Goal: Task Accomplishment & Management: Use online tool/utility

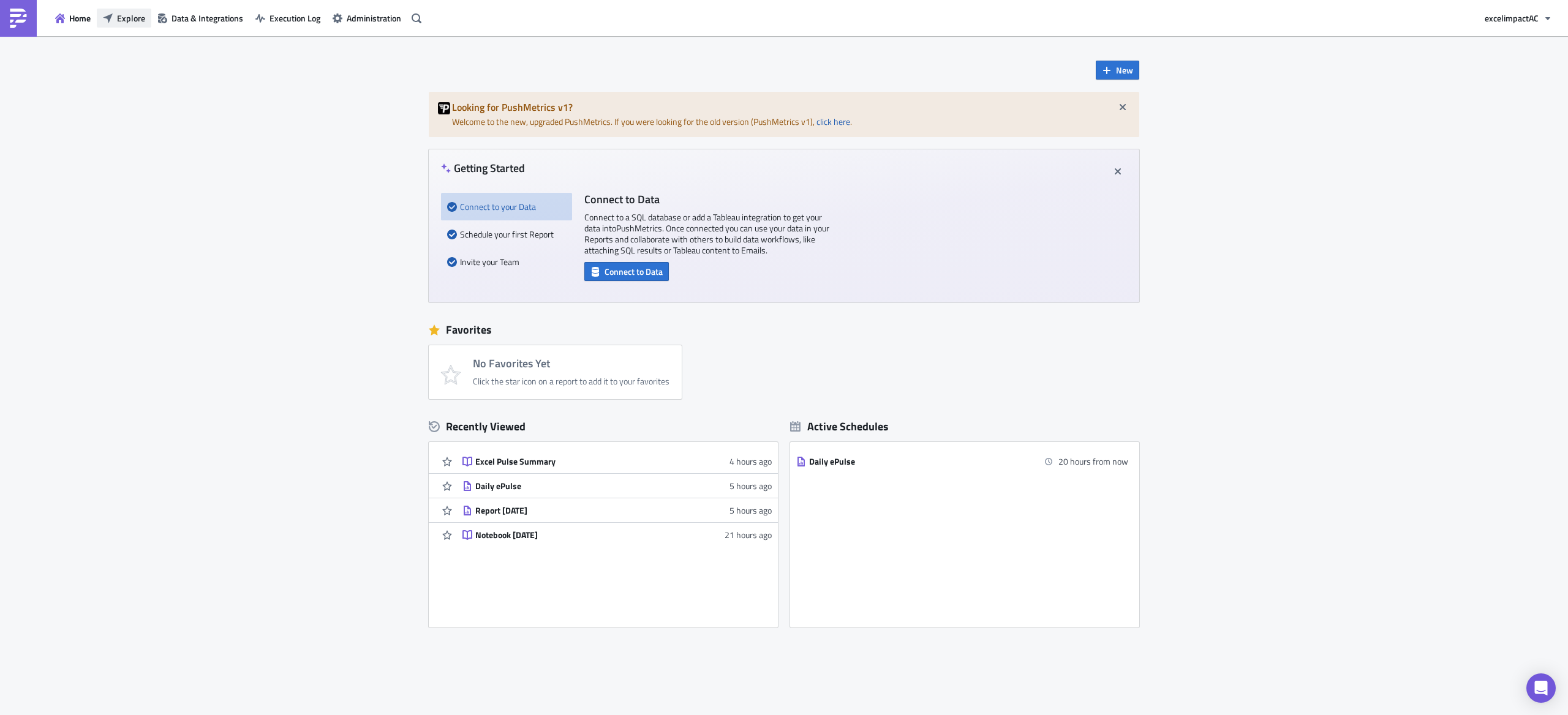
click at [131, 17] on span "Explore" at bounding box center [131, 17] width 28 height 13
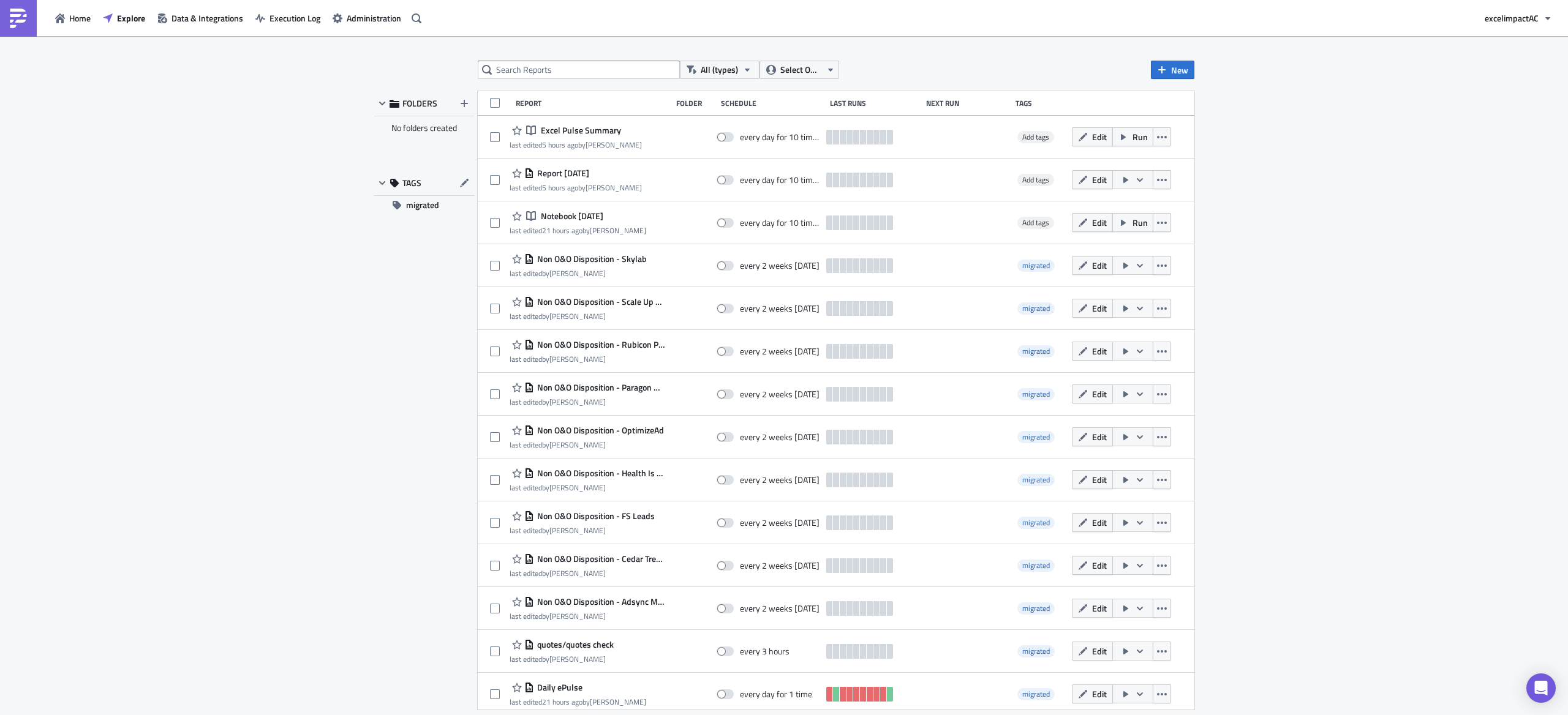
click at [1092, 691] on span "Edit" at bounding box center [1099, 694] width 14 height 13
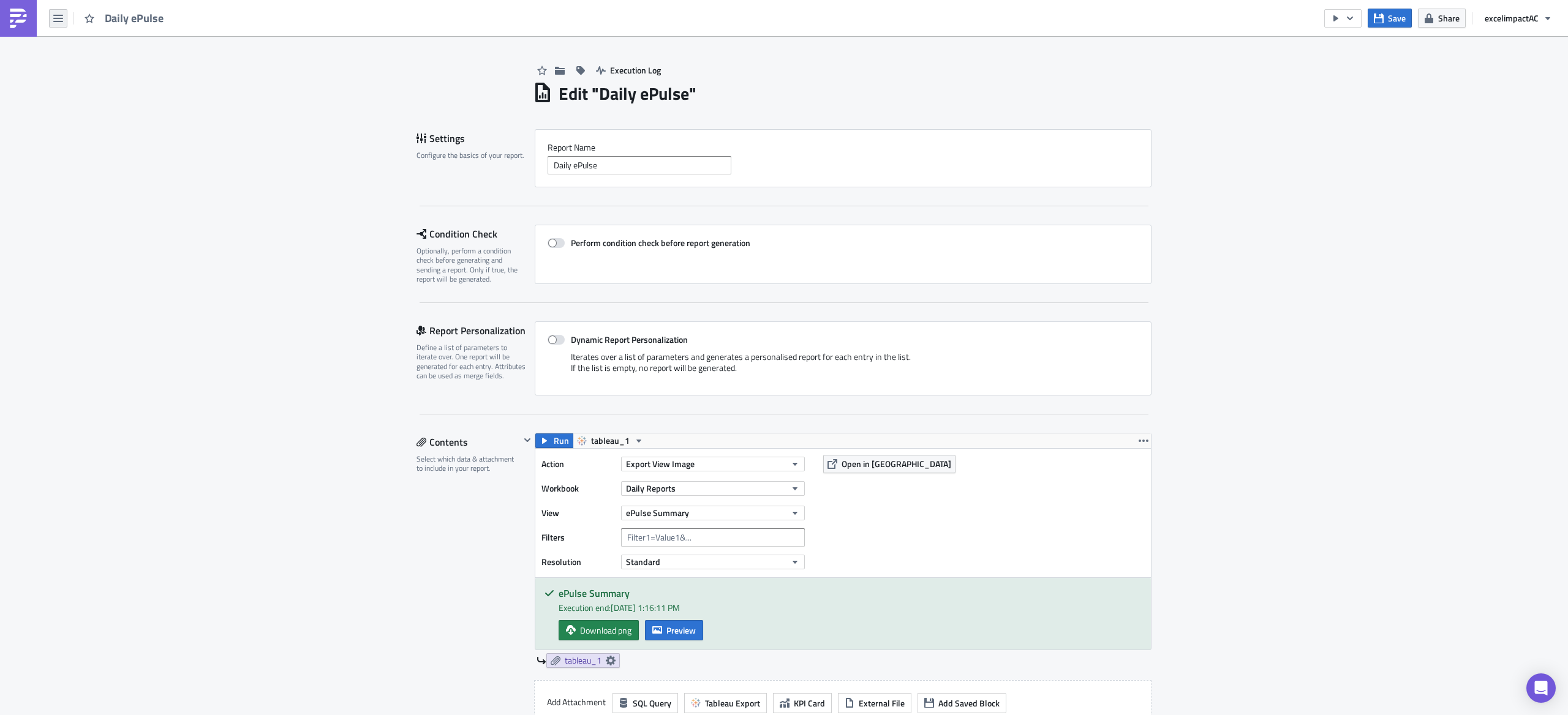
click at [65, 18] on button "button" at bounding box center [58, 18] width 18 height 18
click at [95, 52] on div "Search" at bounding box center [111, 49] width 81 height 12
click at [57, 19] on body "Daily ePulse Save Share excelimpact AC Execution Log Edit " Daily ePulse " Sett…" at bounding box center [784, 359] width 1568 height 717
click at [59, 24] on button "button" at bounding box center [58, 18] width 18 height 18
click at [89, 65] on div "Home" at bounding box center [111, 68] width 81 height 12
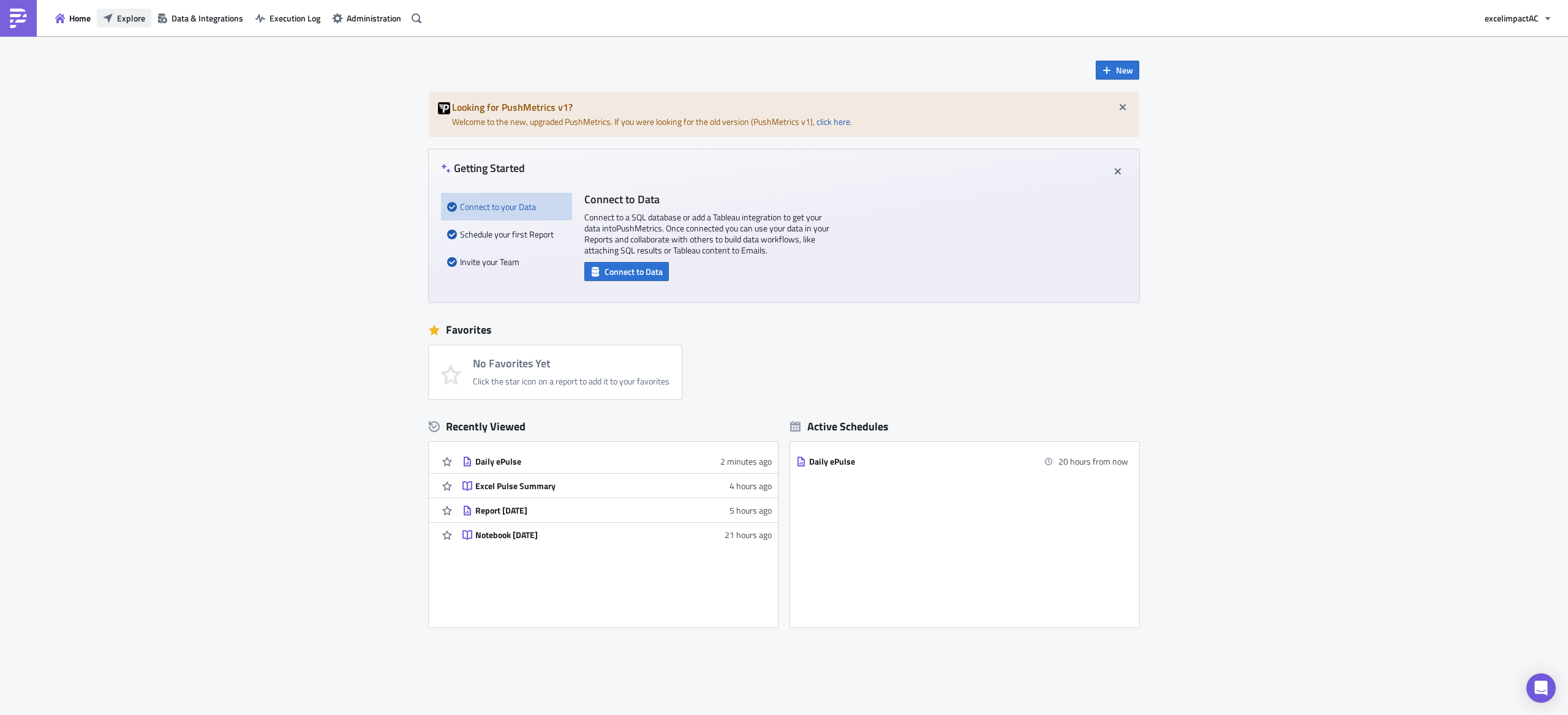
click at [125, 12] on span "Explore" at bounding box center [131, 17] width 28 height 13
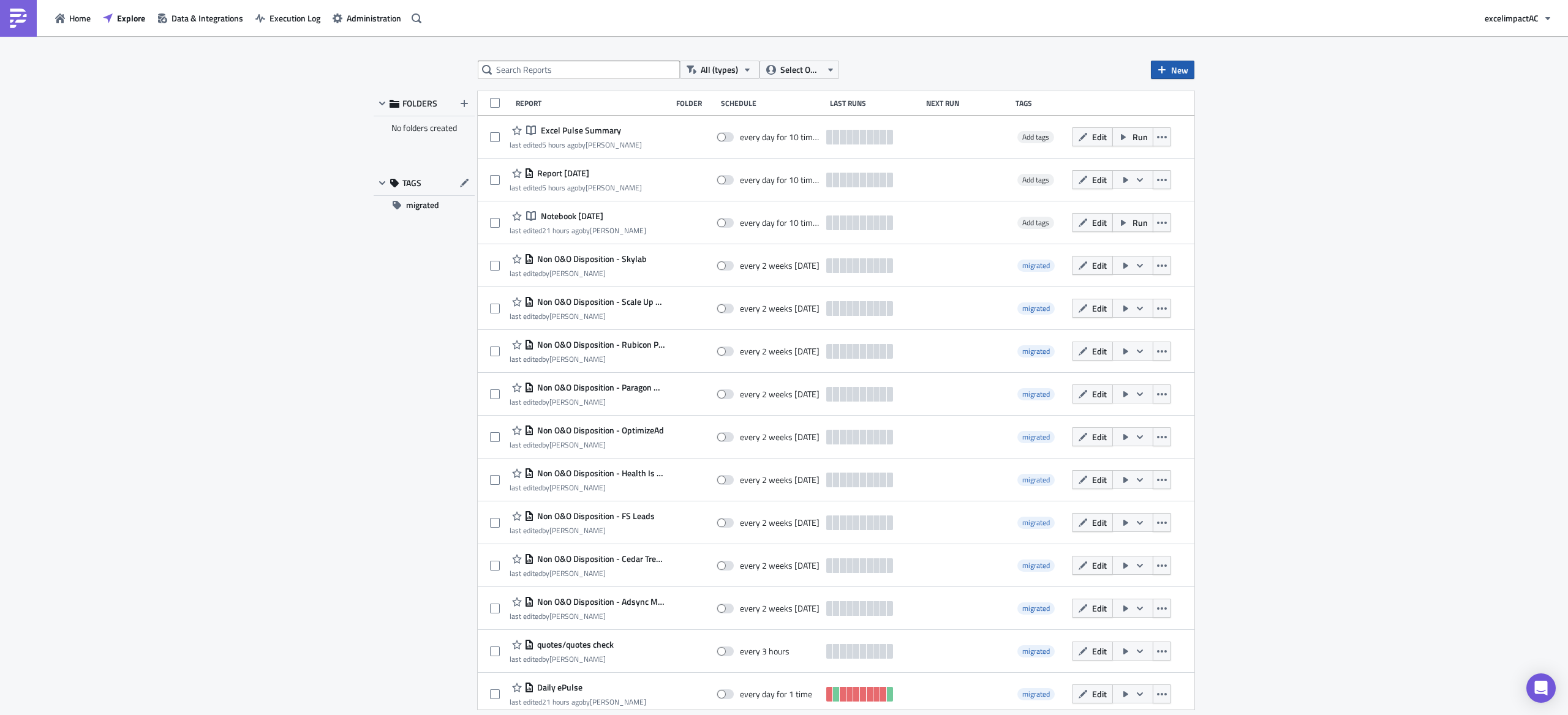
click at [1175, 68] on span "New" at bounding box center [1180, 70] width 17 height 13
click at [1198, 116] on div "Notebook" at bounding box center [1213, 119] width 81 height 12
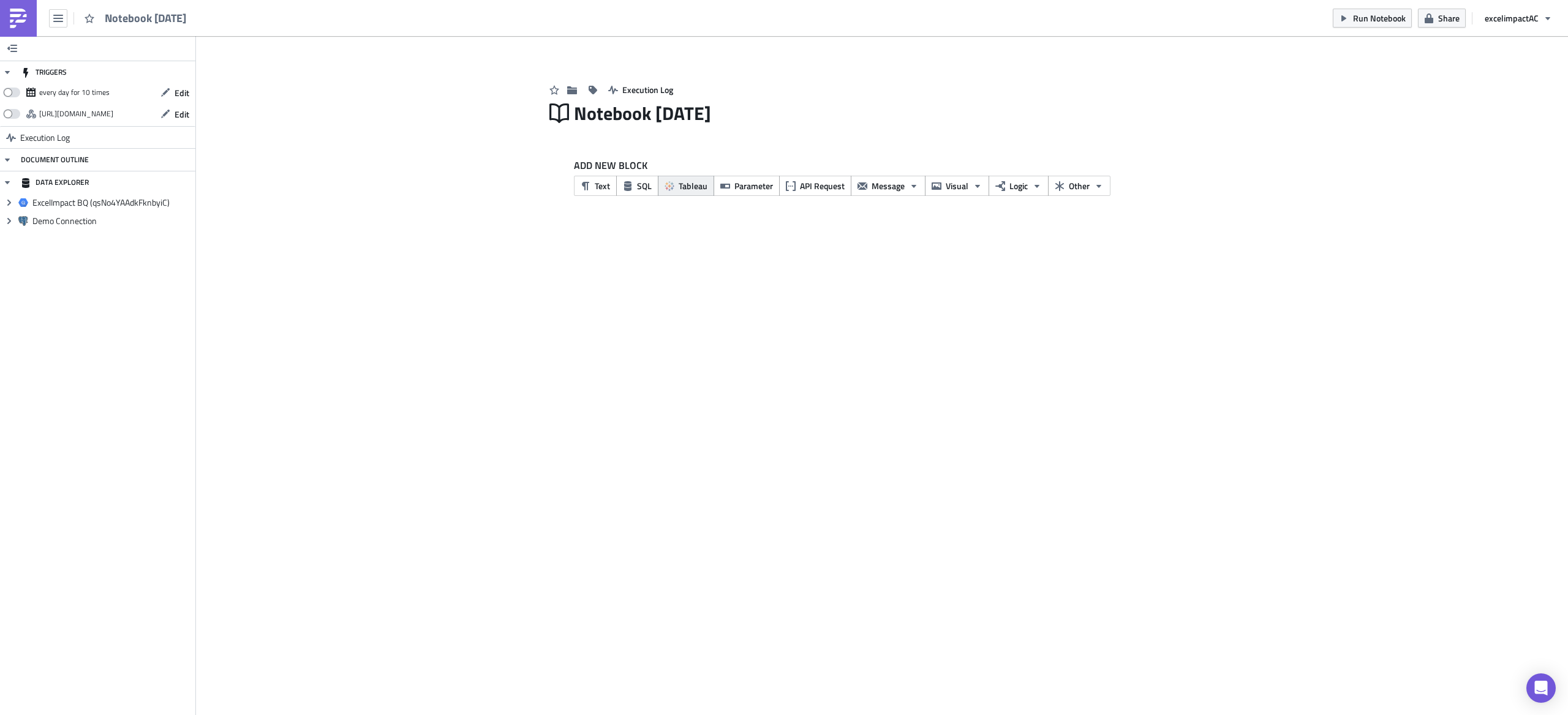
click at [686, 186] on span "Tableau" at bounding box center [693, 185] width 29 height 13
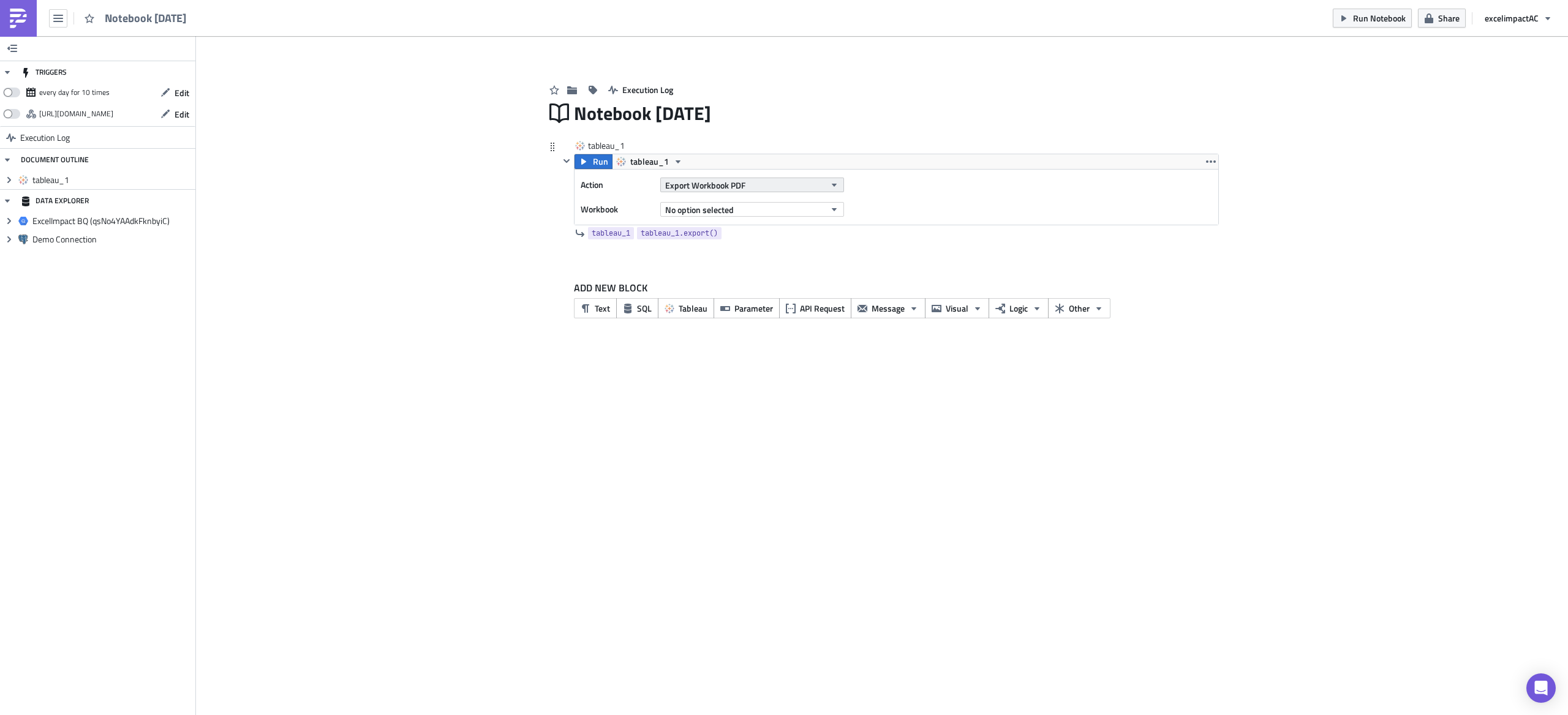
click at [749, 186] on button "Export Workbook PDF" at bounding box center [752, 185] width 184 height 14
click at [730, 305] on div "Export View Image" at bounding box center [721, 304] width 106 height 12
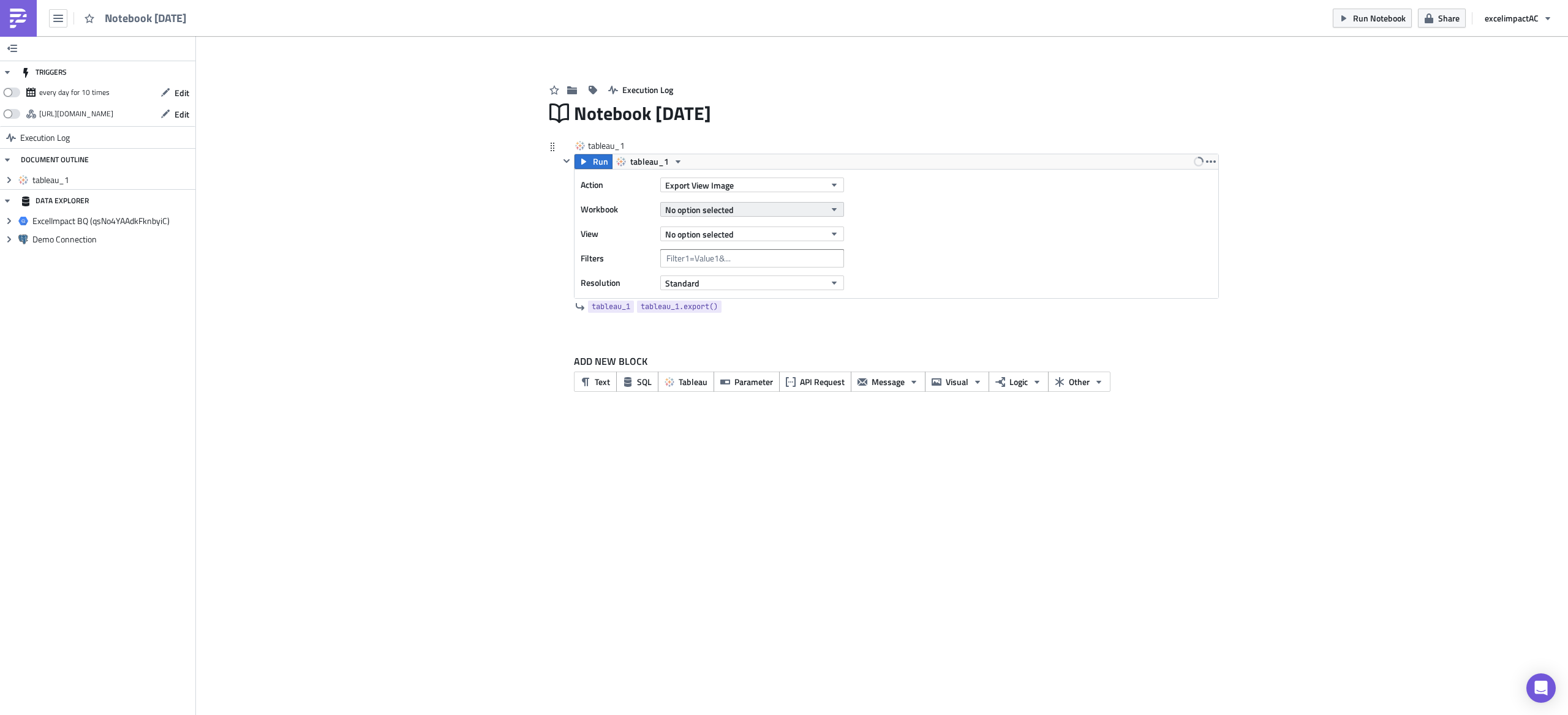
click at [719, 213] on span "No option selected" at bounding box center [699, 210] width 68 height 13
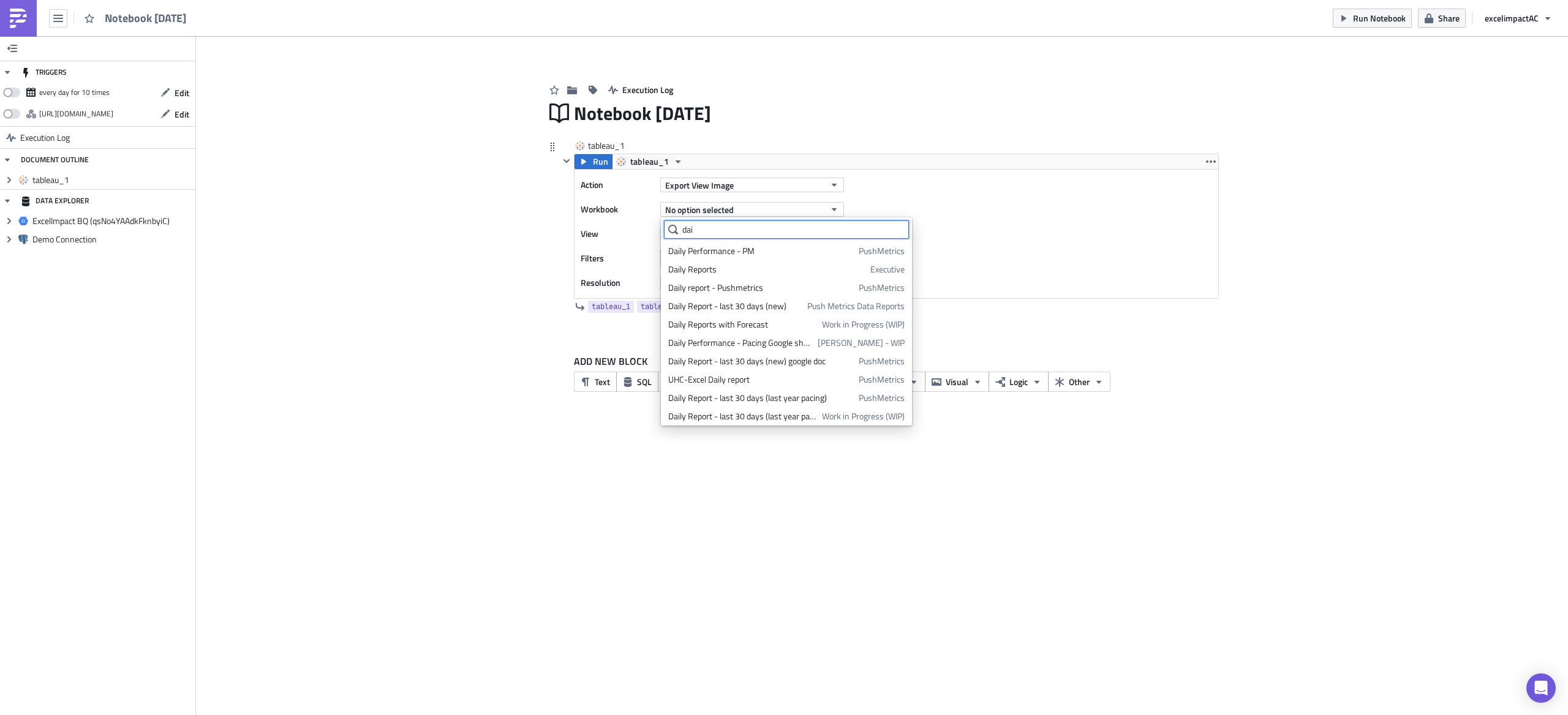
type input "dai"
drag, startPoint x: 1153, startPoint y: 286, endPoint x: 1100, endPoint y: 280, distance: 53.3
click at [1153, 286] on div "Action Export View Image Workbook No option selected View No option selected Fi…" at bounding box center [896, 233] width 644 height 128
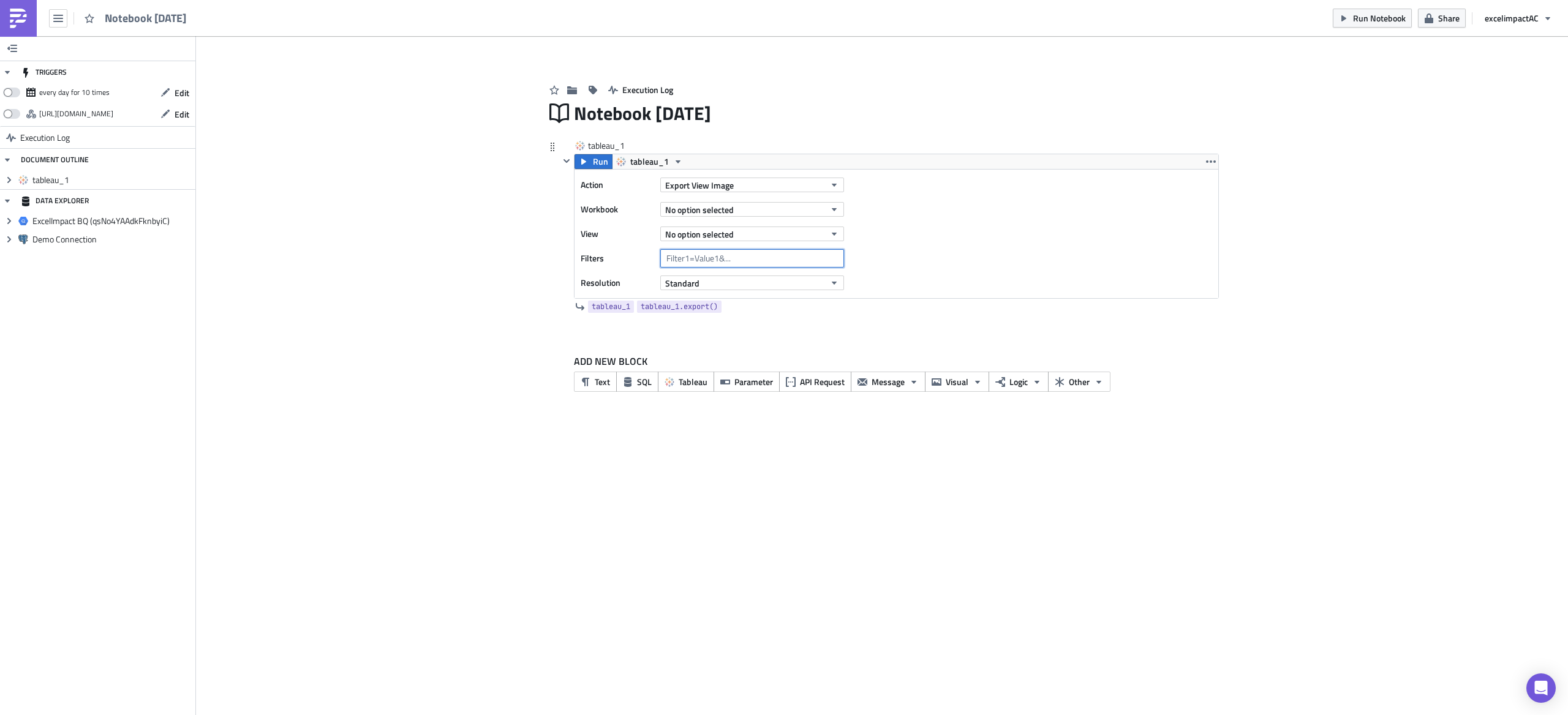
click at [772, 261] on input "text" at bounding box center [752, 258] width 184 height 18
click at [835, 387] on span "API Request" at bounding box center [822, 381] width 45 height 13
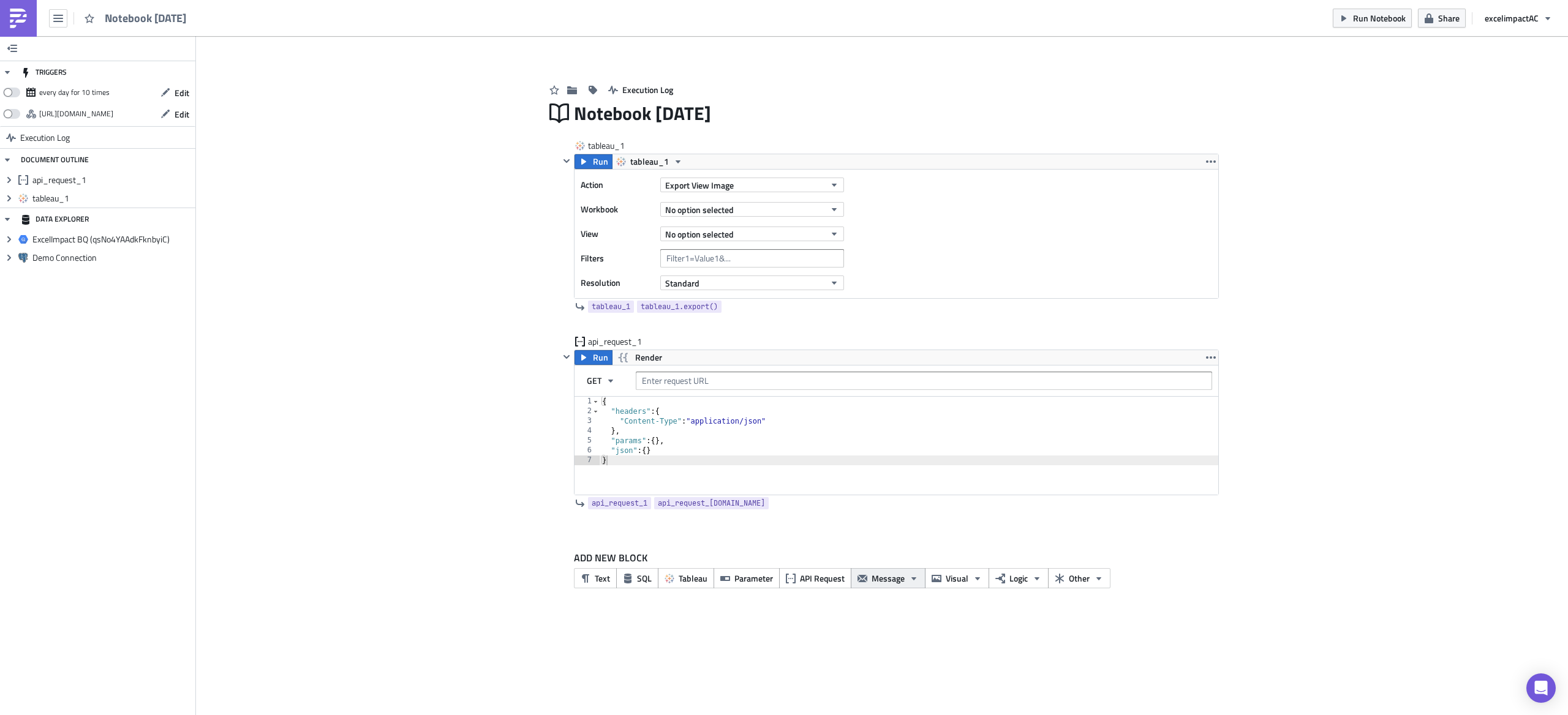
click at [908, 586] on button "Message" at bounding box center [888, 578] width 74 height 21
click at [967, 585] on span "Visual" at bounding box center [957, 578] width 23 height 13
click at [915, 613] on div "ADD NEW BLOCK Text SQL Tableau Parameter API Request Message Visual Logic Other" at bounding box center [882, 574] width 673 height 84
click at [1035, 584] on icon "button" at bounding box center [1037, 578] width 10 height 10
click at [912, 598] on div "Code Block" at bounding box center [932, 598] width 81 height 12
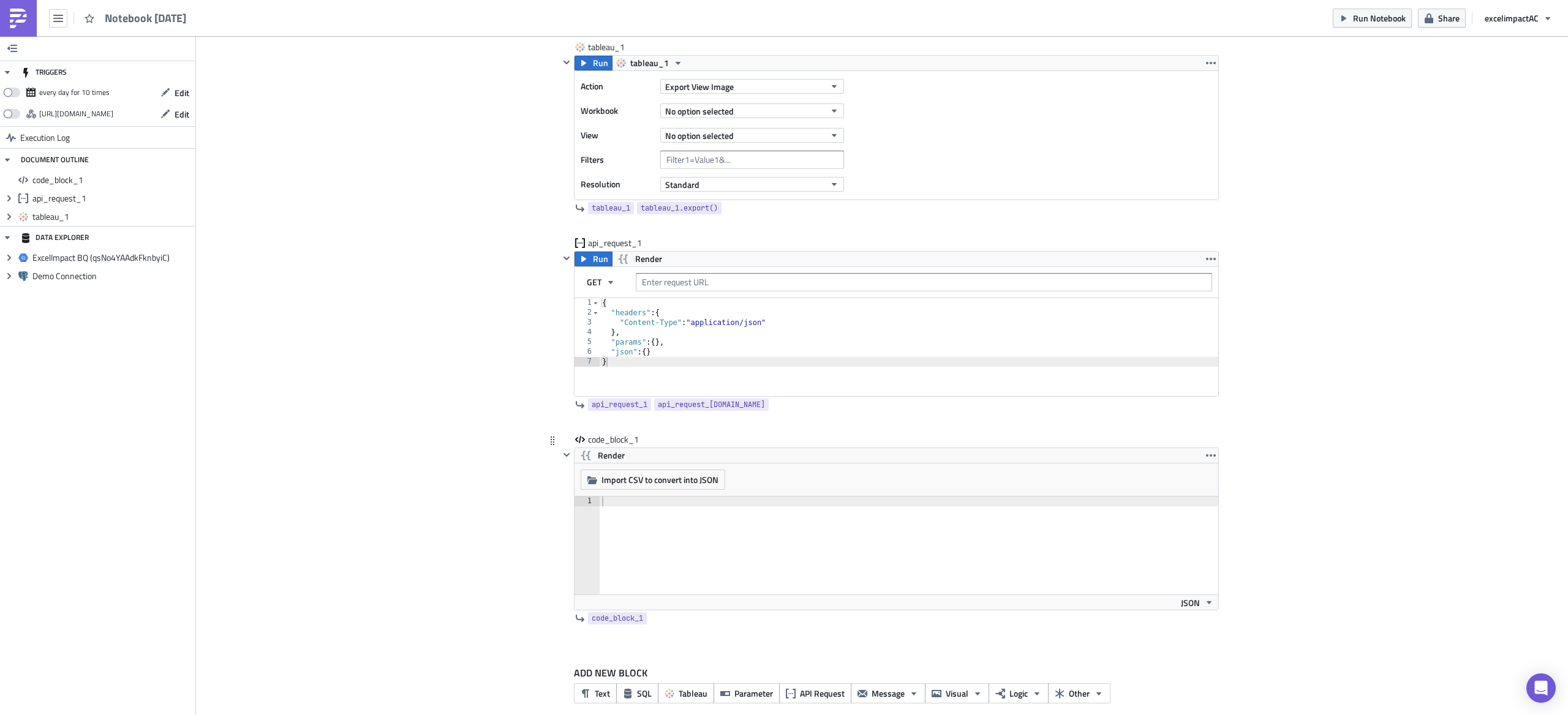
scroll to position [116, 0]
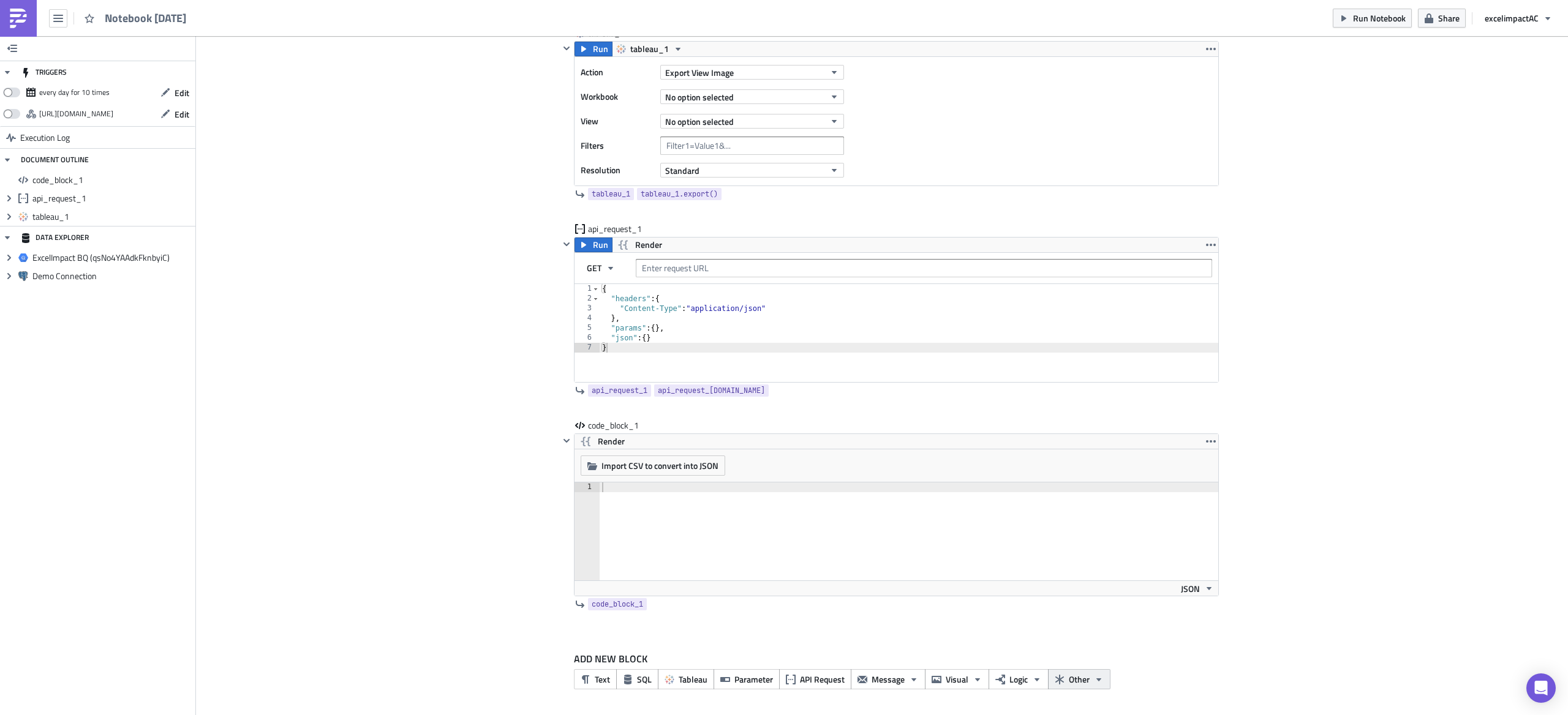
click at [1083, 682] on span "Other" at bounding box center [1079, 679] width 21 height 13
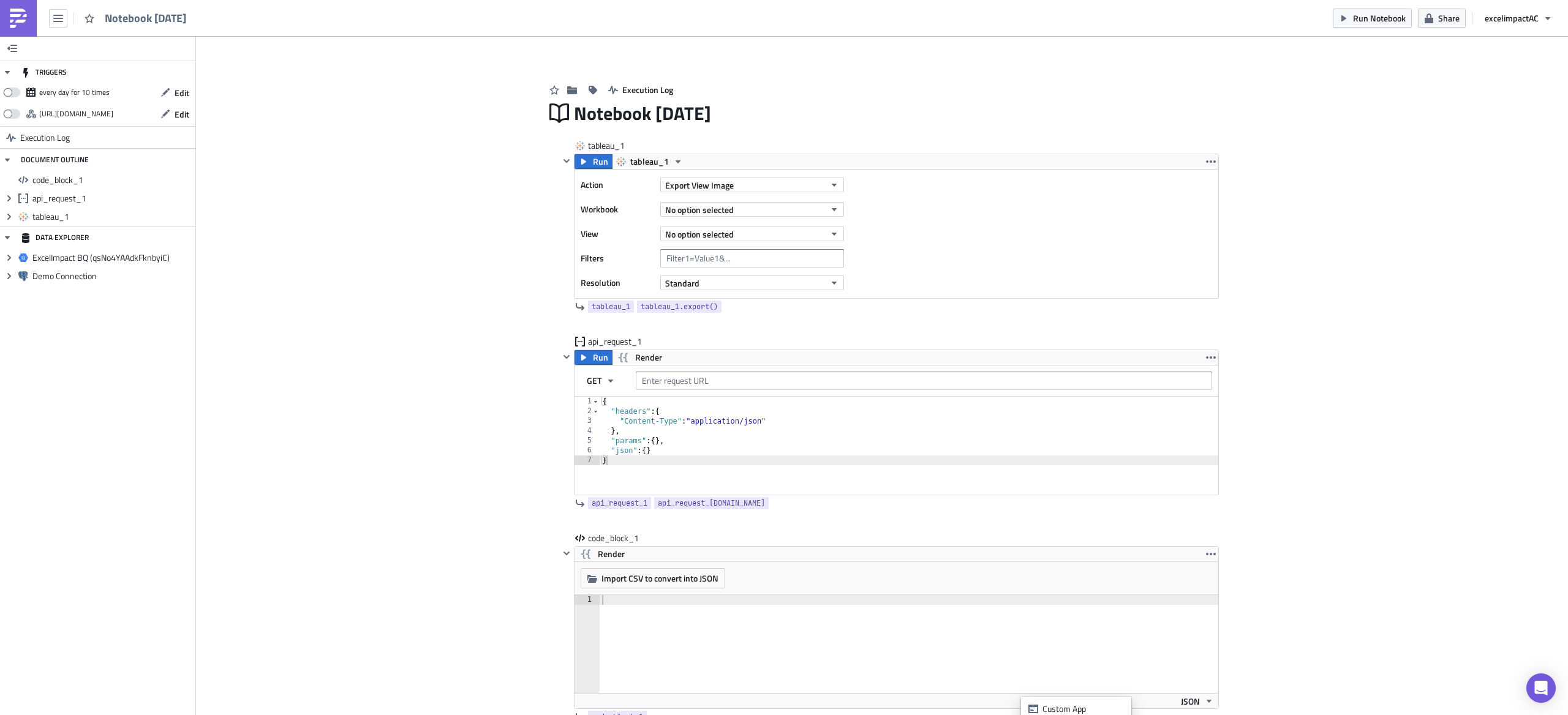
scroll to position [1, 0]
click at [64, 21] on button "button" at bounding box center [58, 18] width 18 height 18
click at [98, 51] on div "Search" at bounding box center [111, 49] width 81 height 12
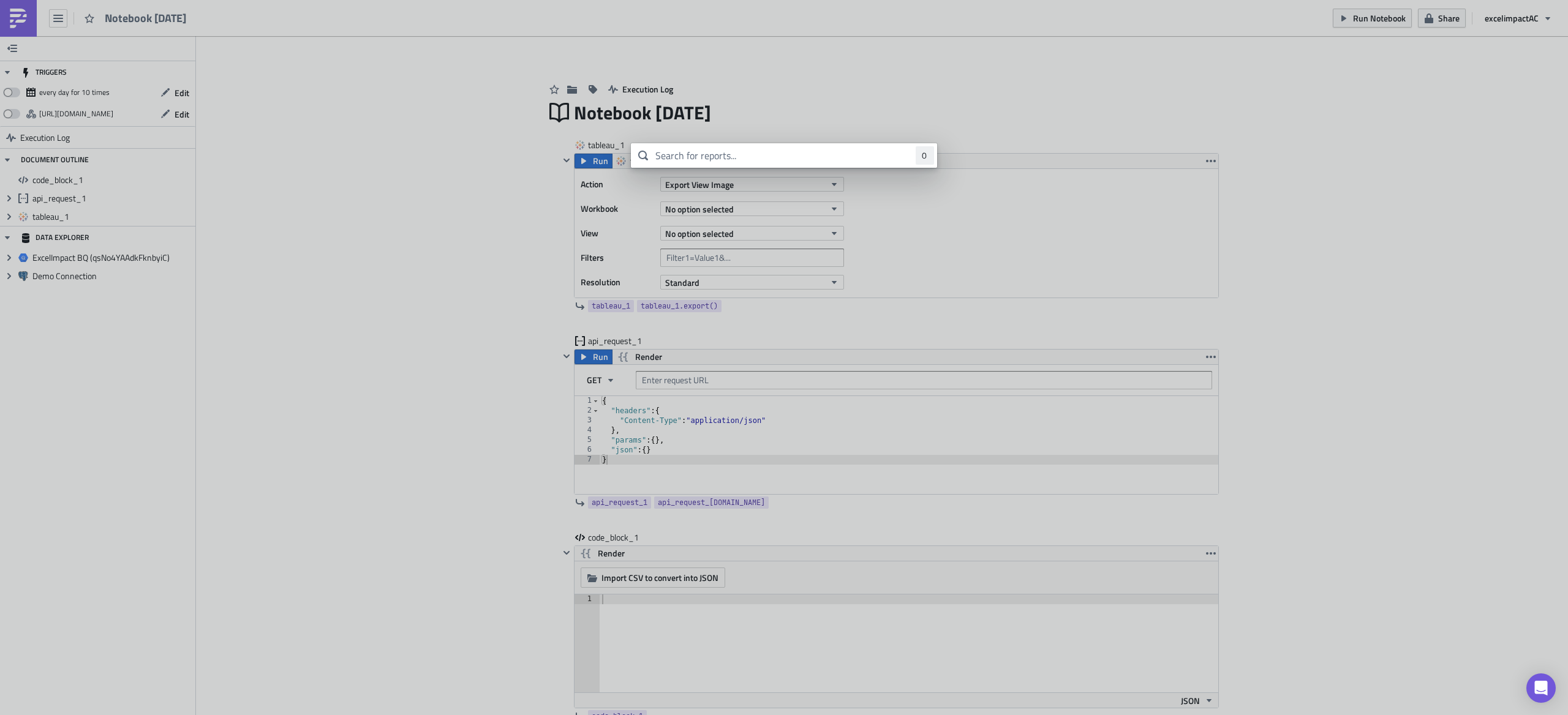
click at [307, 119] on body "Notebook 2025-09-24 Run Notebook Share excelimpact AC TRIGGERS every day for 10…" at bounding box center [784, 359] width 1568 height 717
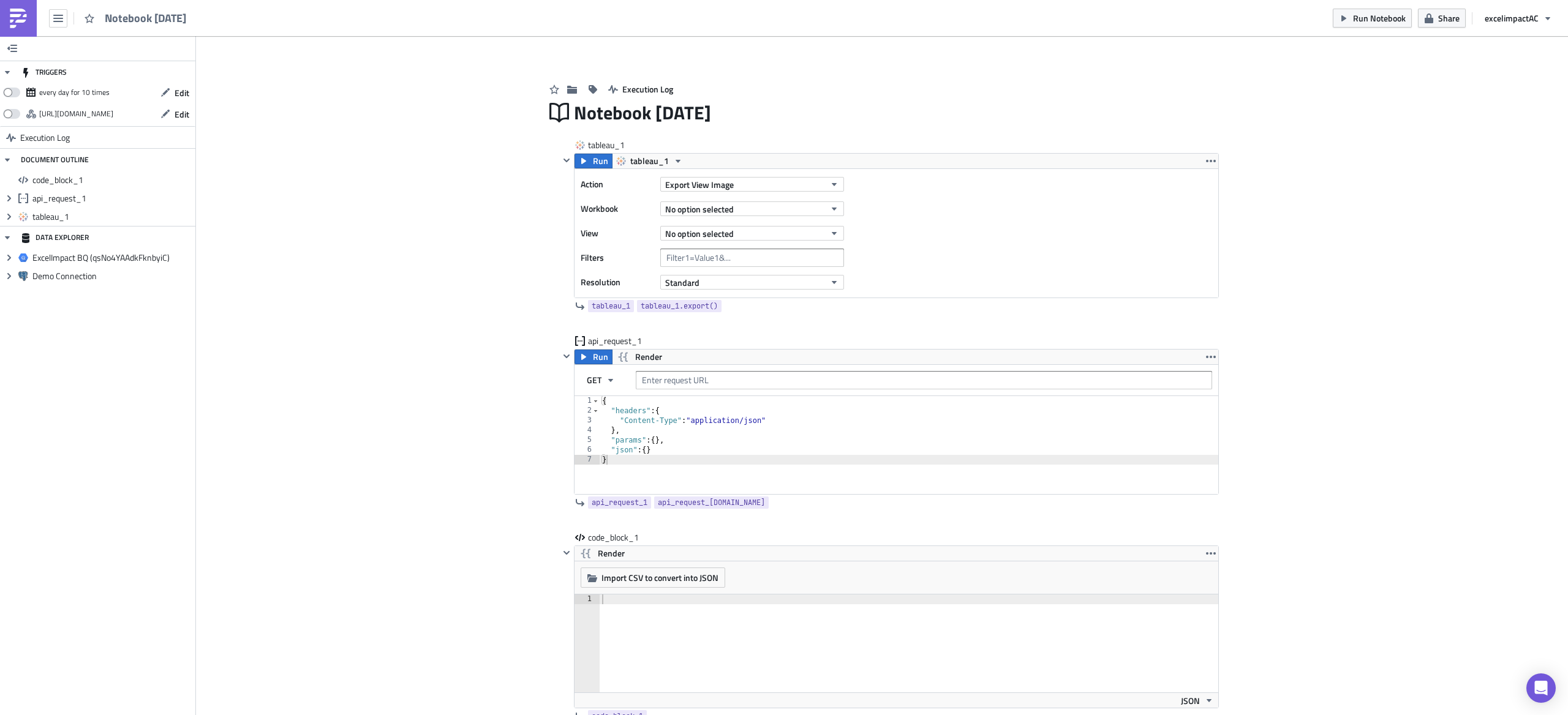
click at [24, 16] on img at bounding box center [18, 18] width 20 height 20
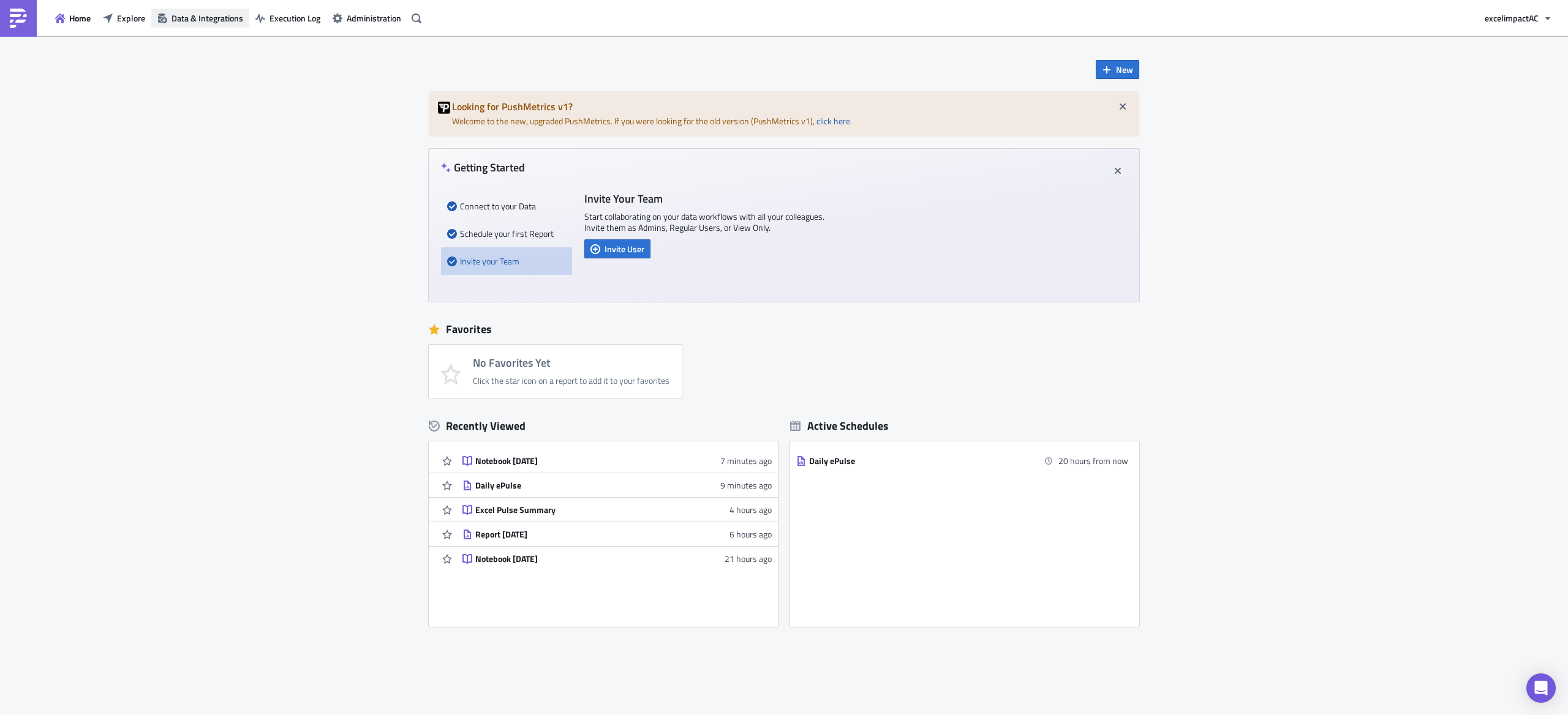
drag, startPoint x: 134, startPoint y: 20, endPoint x: 169, endPoint y: 22, distance: 35.1
click at [134, 20] on span "Explore" at bounding box center [131, 17] width 28 height 13
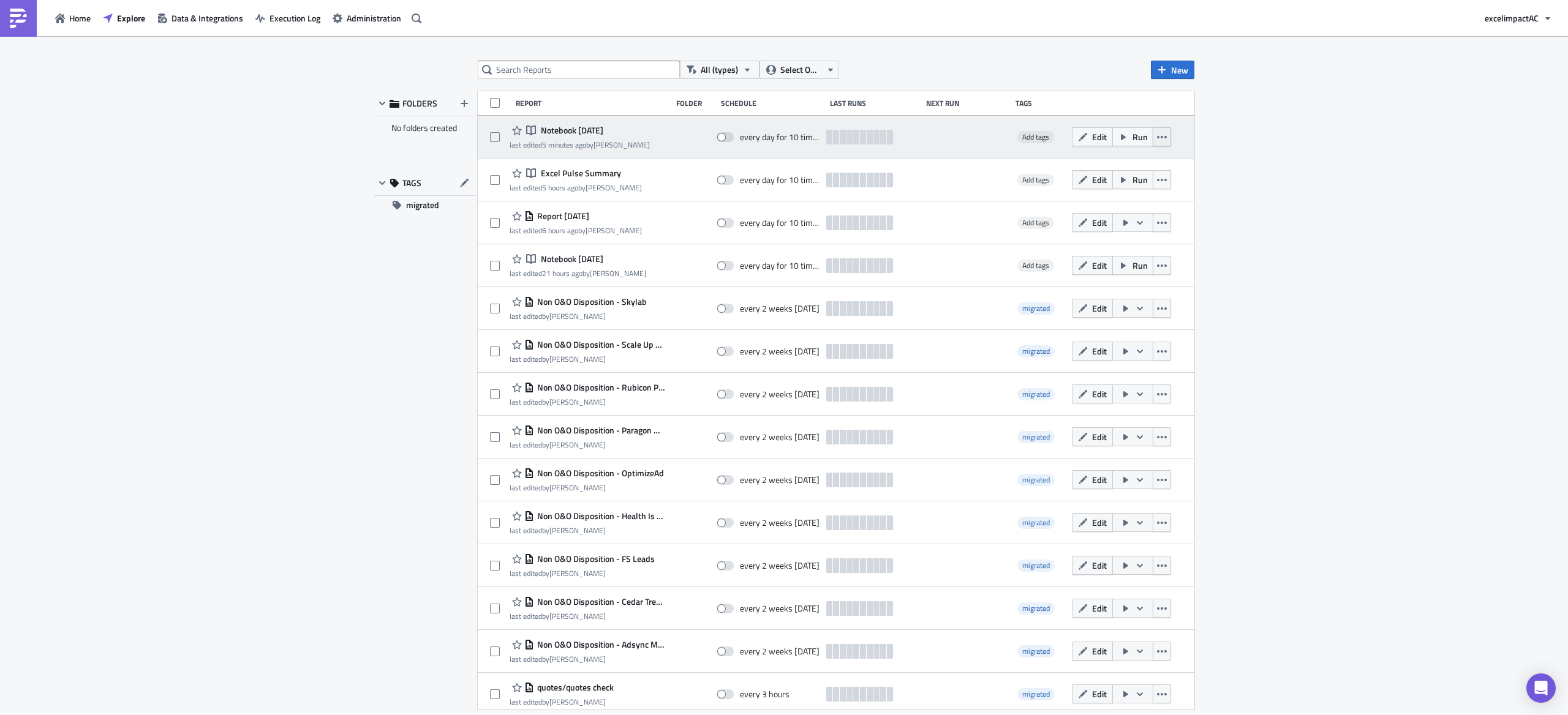
click at [1157, 139] on icon "button" at bounding box center [1161, 137] width 10 height 10
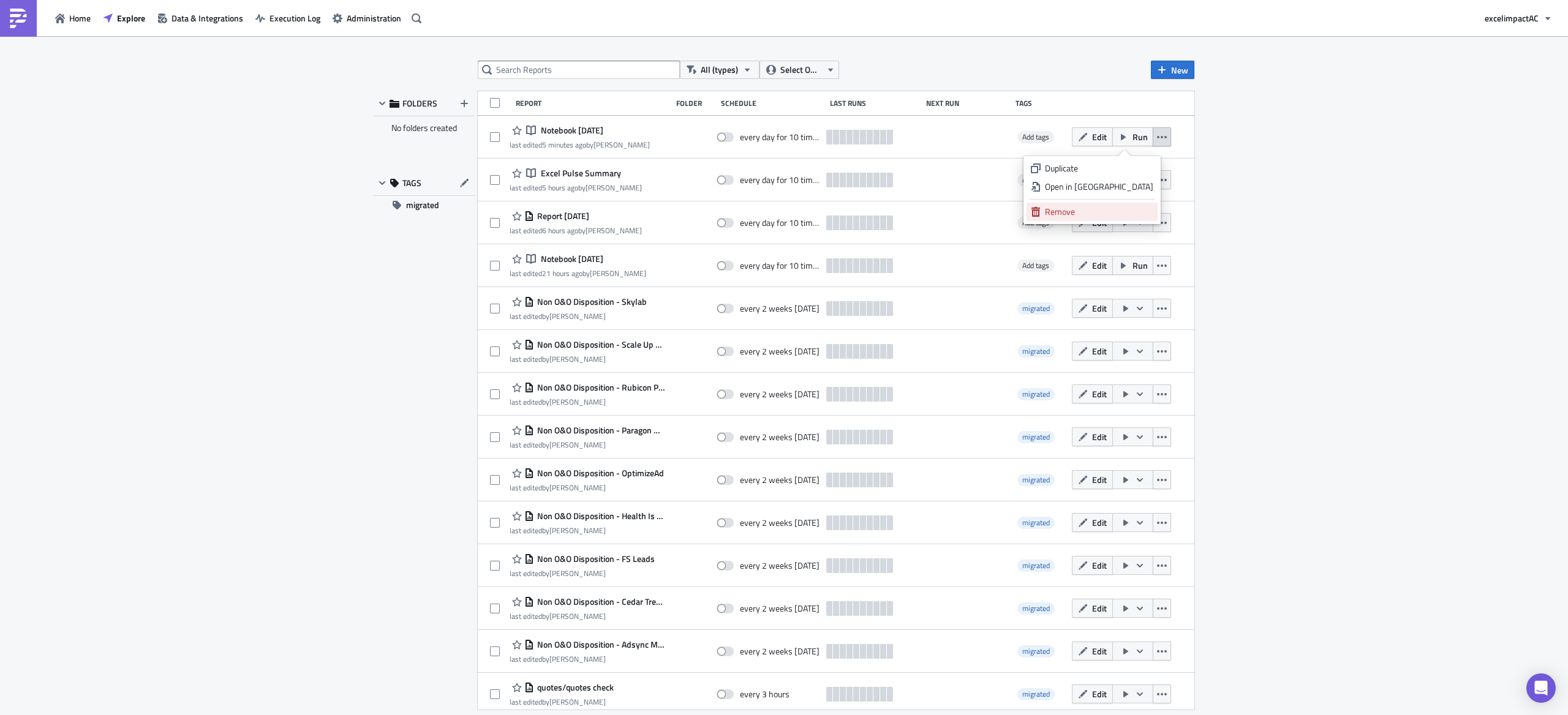
click at [1090, 207] on div "Remove" at bounding box center [1099, 212] width 109 height 12
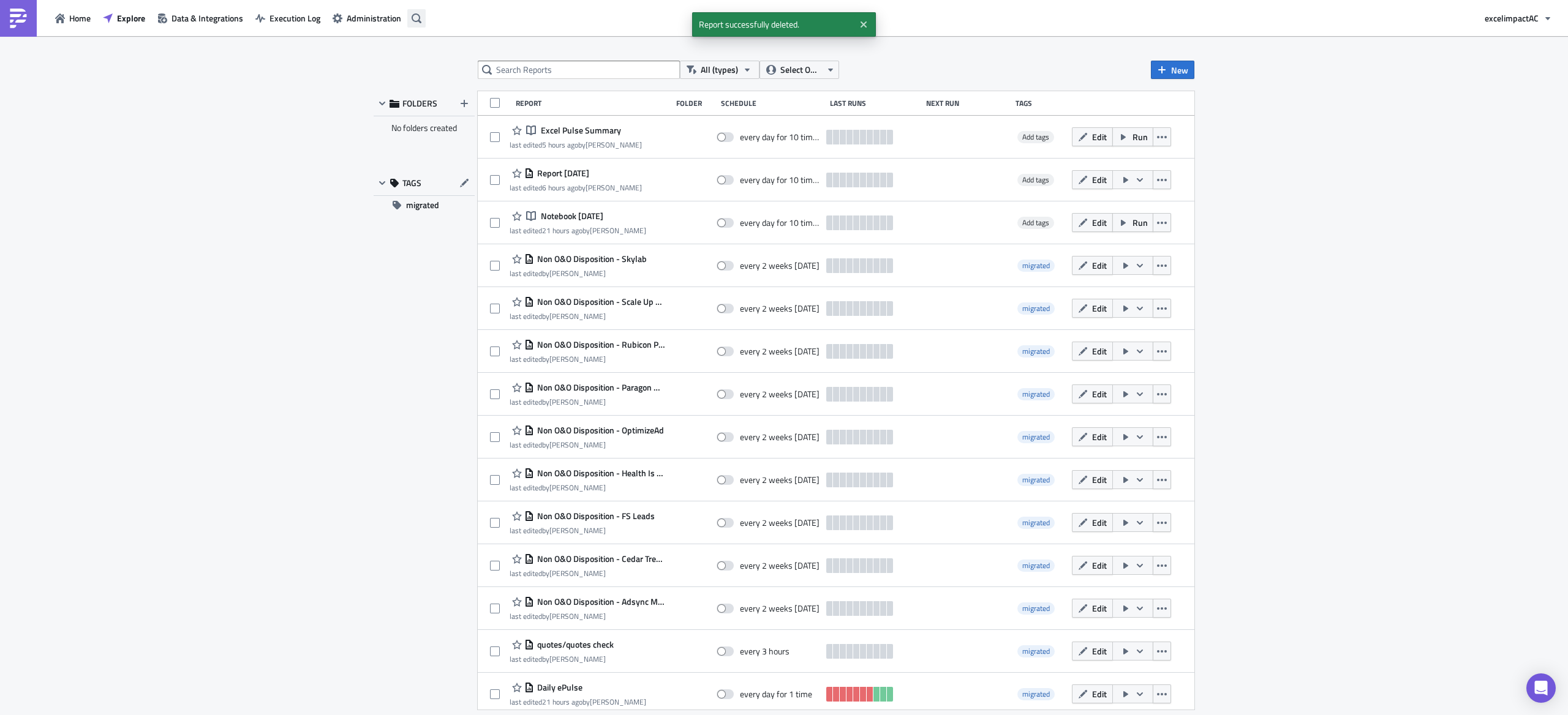
click at [417, 14] on icon "button" at bounding box center [417, 18] width 10 height 10
drag, startPoint x: 251, startPoint y: 102, endPoint x: 163, endPoint y: 52, distance: 101.2
click at [251, 101] on body "Home Explore Data & Integrations Execution Log Administration excelimpact AC Al…" at bounding box center [784, 359] width 1568 height 717
click at [21, 16] on img at bounding box center [18, 18] width 20 height 20
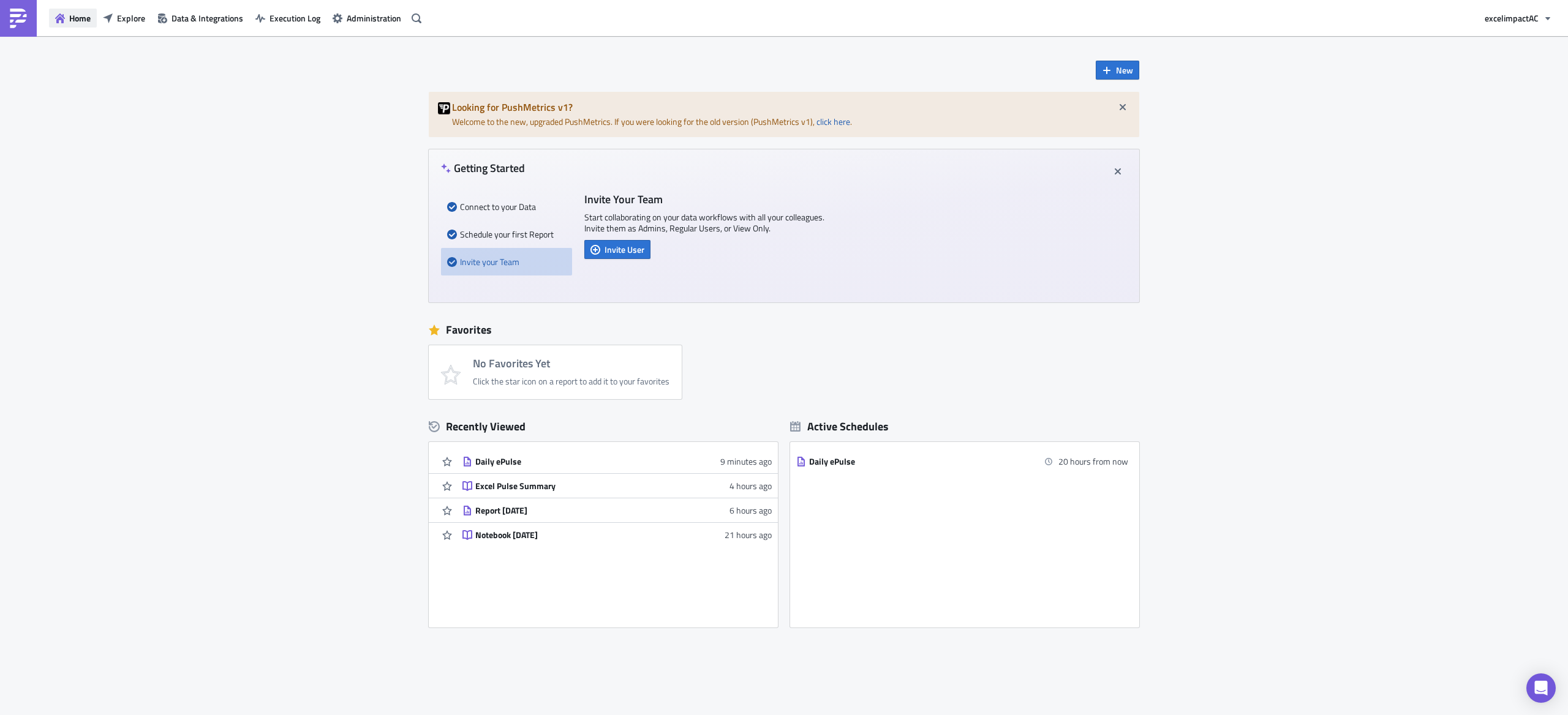
click at [69, 17] on span "Home" at bounding box center [80, 17] width 21 height 13
